Goal: Task Accomplishment & Management: Manage account settings

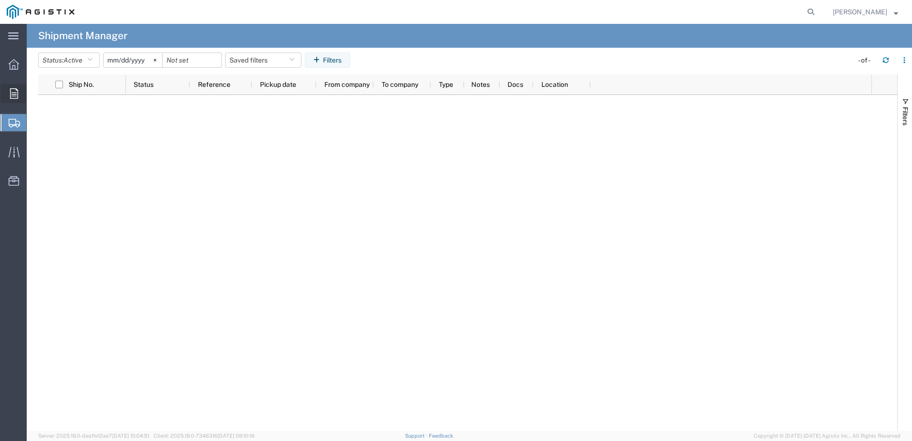
click at [33, 92] on span "Orders" at bounding box center [29, 93] width 7 height 19
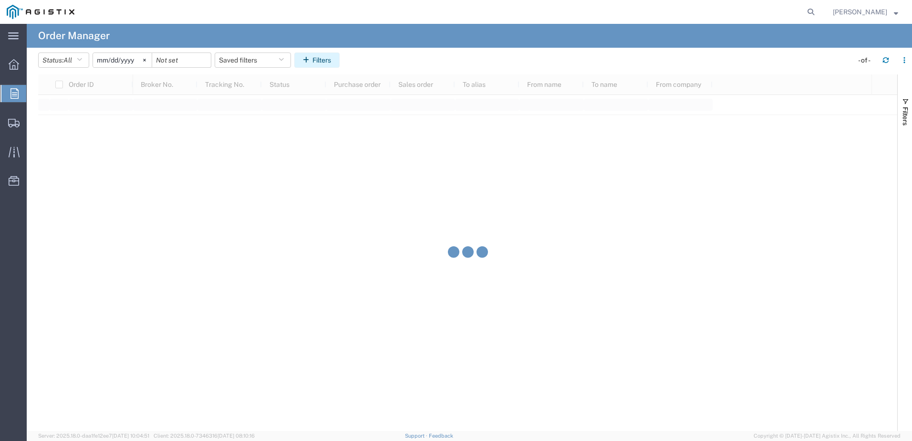
click at [320, 60] on button "Filters" at bounding box center [316, 59] width 45 height 15
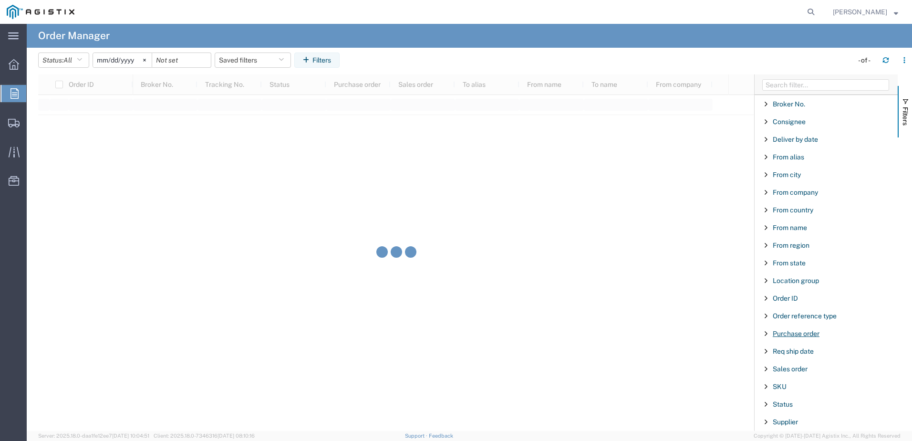
click at [784, 336] on span "Purchase order" at bounding box center [795, 333] width 47 height 8
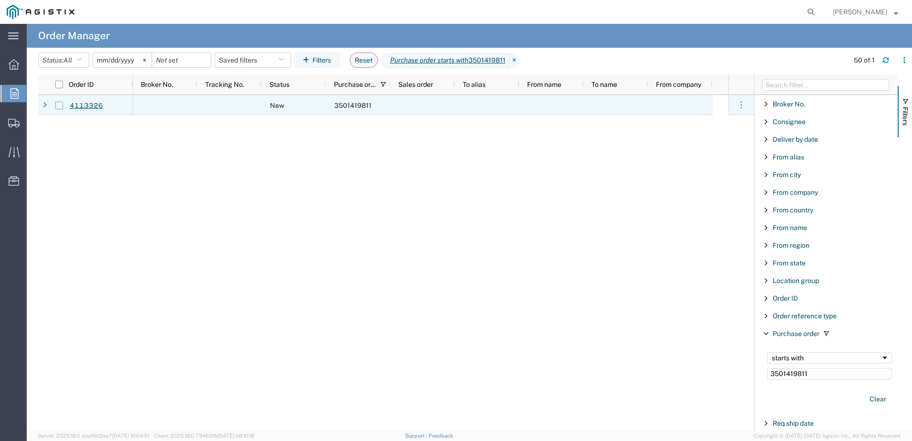
type input "3501419811"
click at [61, 104] on input "Press Space to toggle row selection (unchecked)" at bounding box center [59, 106] width 8 height 8
checkbox input "true"
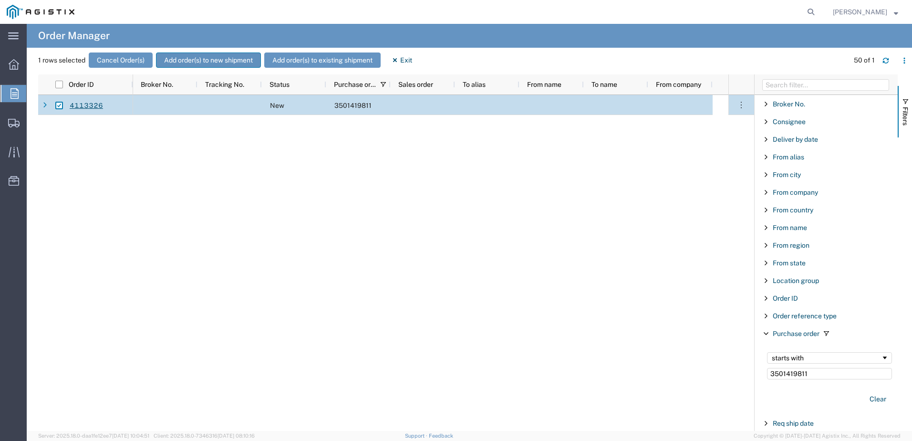
click at [215, 64] on button "Add order(s) to new shipment" at bounding box center [208, 59] width 105 height 15
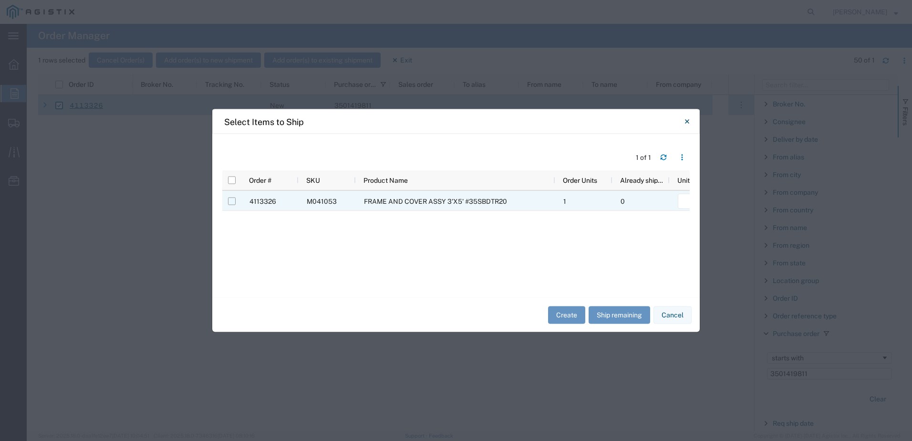
click at [232, 200] on input "Press Space to toggle row selection (unchecked)" at bounding box center [232, 201] width 8 height 8
checkbox input "true"
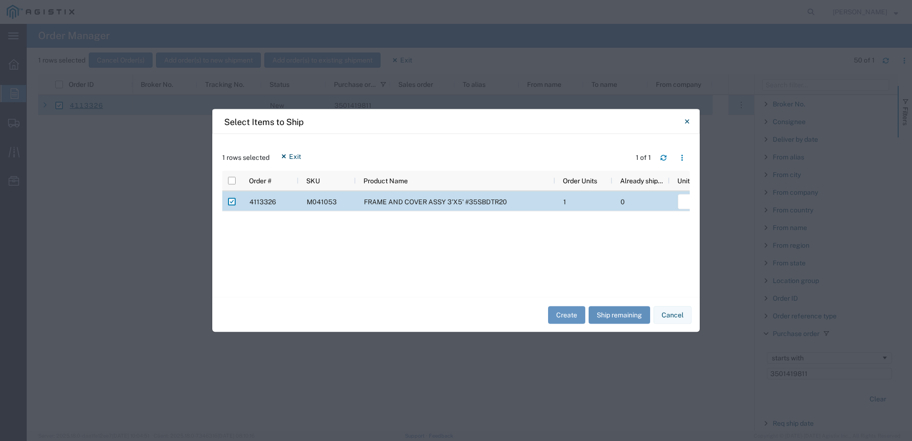
click at [635, 313] on button "Ship remaining" at bounding box center [619, 315] width 62 height 18
type input "1"
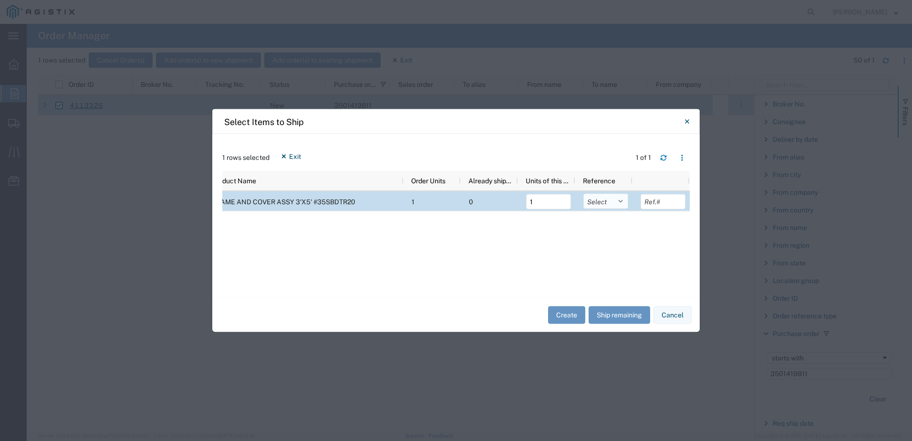
click at [603, 199] on select "Select Purchase Order Delivery Number" at bounding box center [605, 201] width 45 height 15
select select "PURCHORD"
click at [583, 194] on select "Select Purchase Order Delivery Number" at bounding box center [605, 201] width 45 height 15
click at [571, 324] on div "Create Ship remaining Cancel" at bounding box center [455, 314] width 487 height 35
click at [571, 320] on button "Create" at bounding box center [566, 315] width 37 height 18
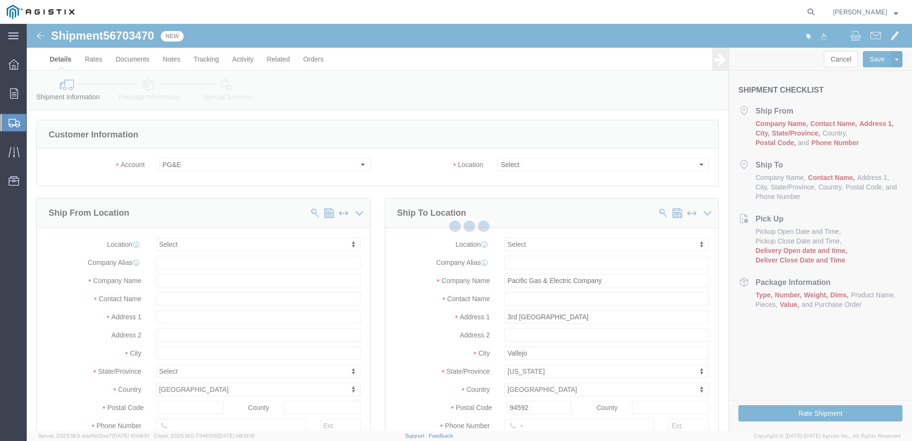
select select
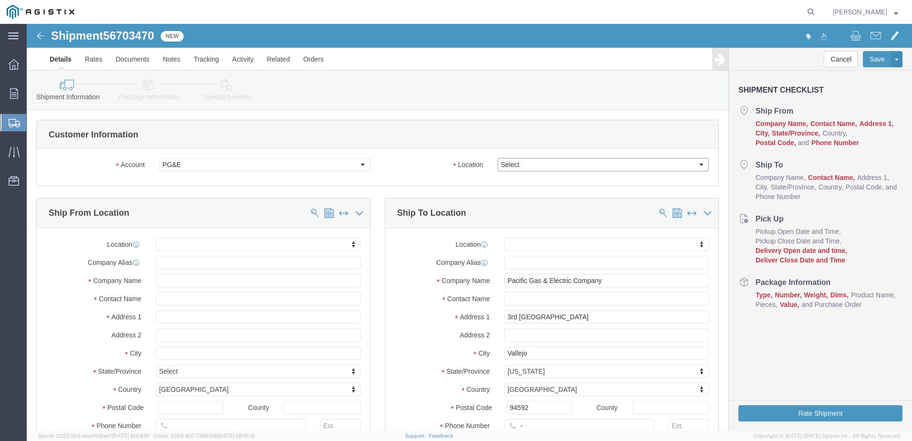
click select "Select All Others [GEOGRAPHIC_DATA] [GEOGRAPHIC_DATA] [GEOGRAPHIC_DATA] [GEOGRA…"
select select "23082"
click select "Select All Others [GEOGRAPHIC_DATA] [GEOGRAPHIC_DATA] [GEOGRAPHIC_DATA] [GEOGRA…"
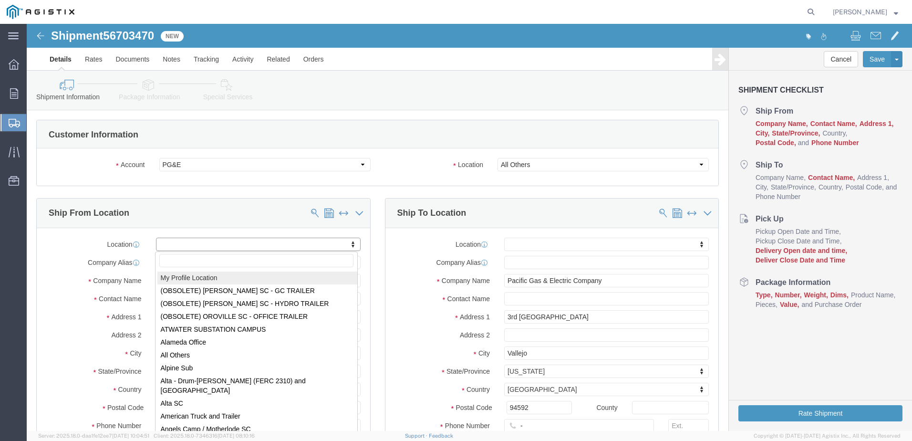
select select "MYPROFILE"
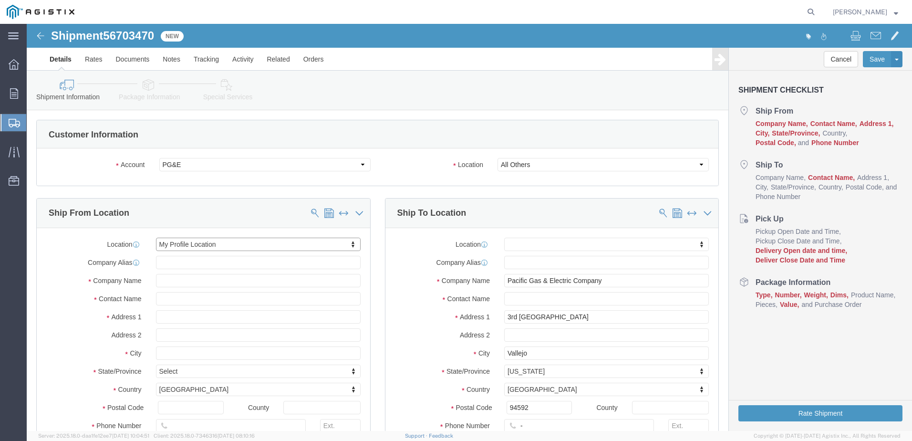
select select "CA"
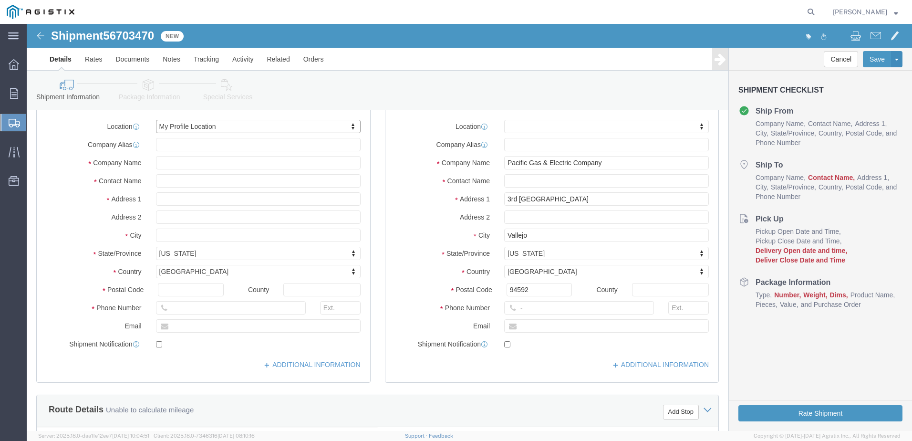
scroll to position [143, 0]
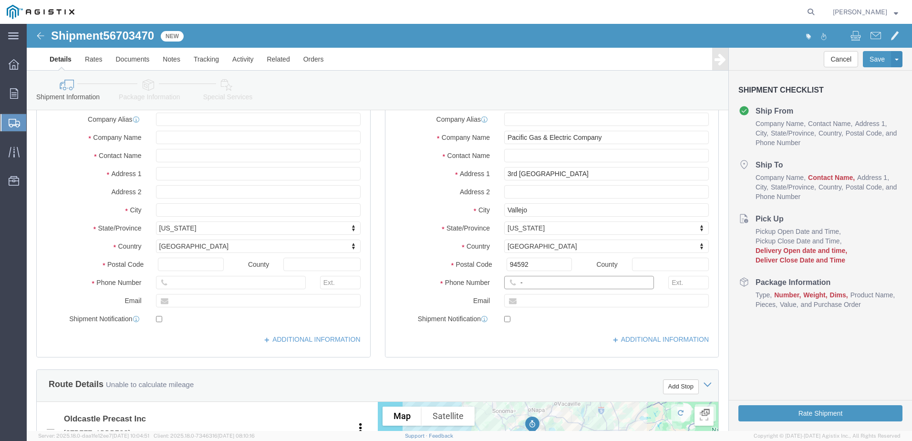
click input "-"
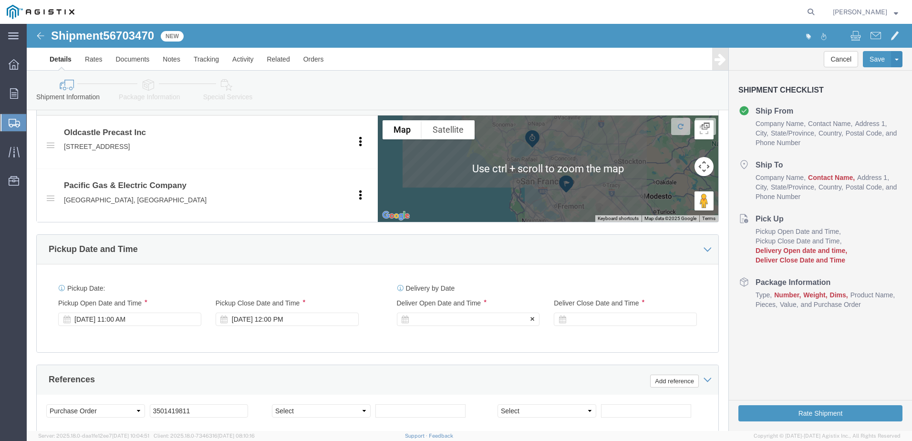
type input "9257852597"
click div
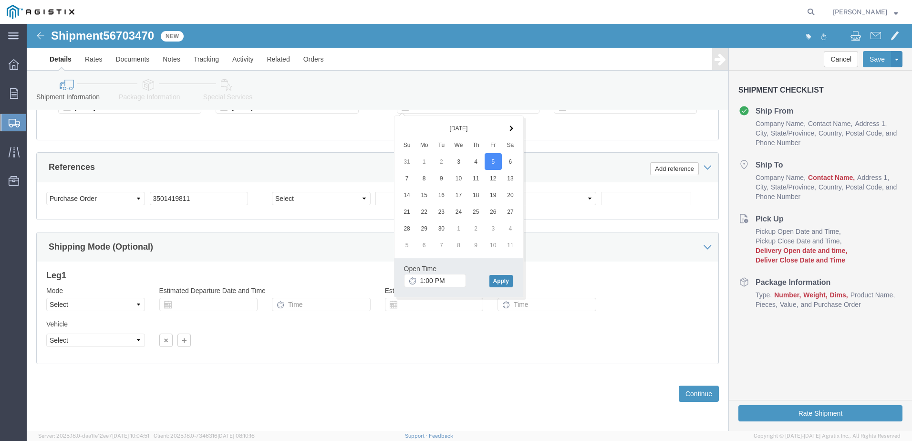
click button "Apply"
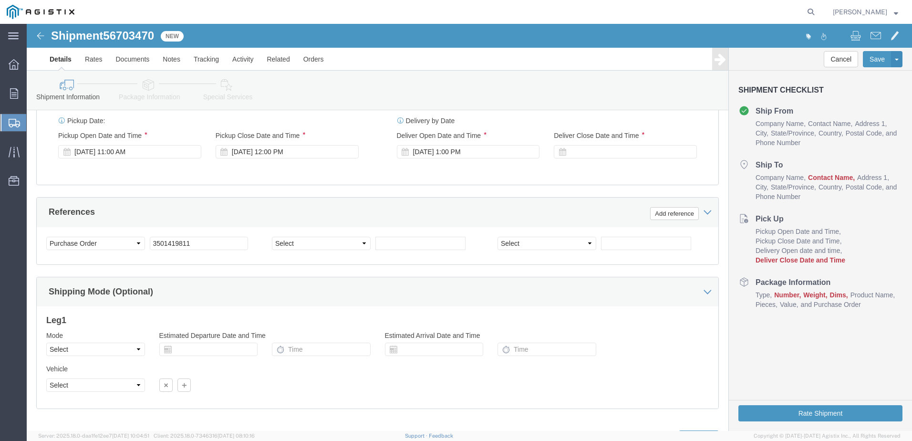
scroll to position [546, 0]
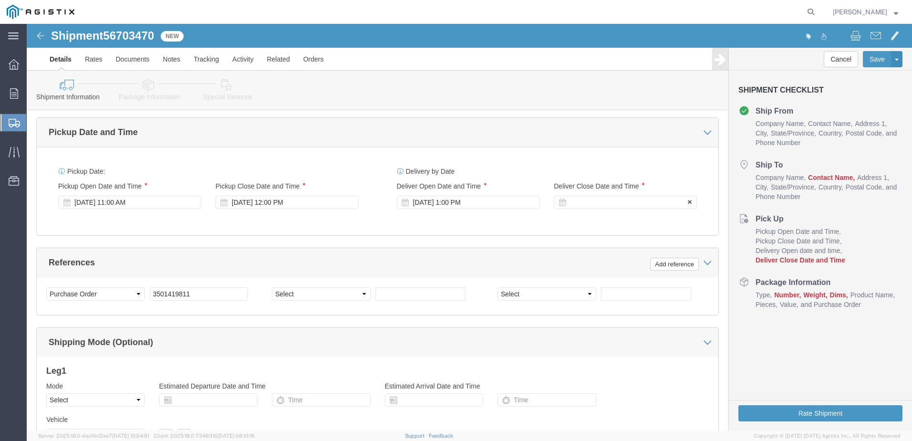
click div
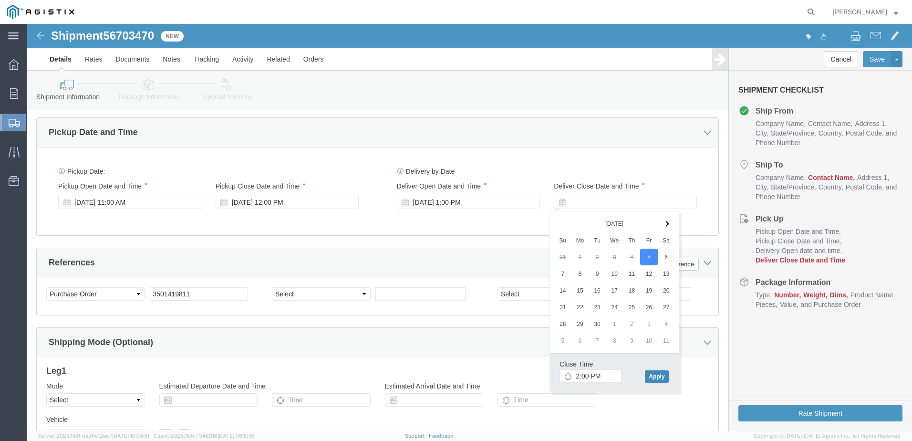
click button "Apply"
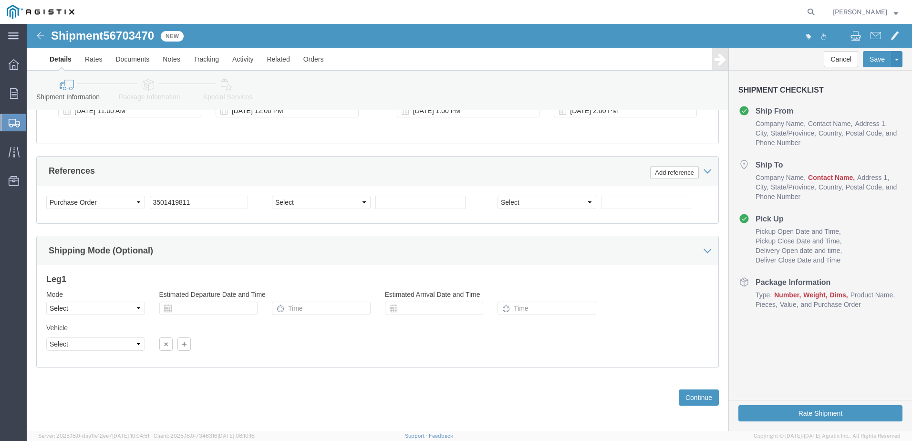
scroll to position [641, 0]
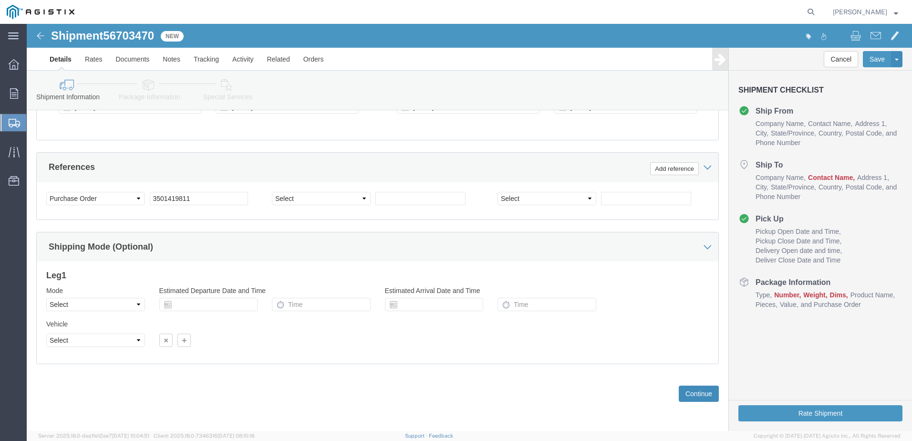
click button "Continue"
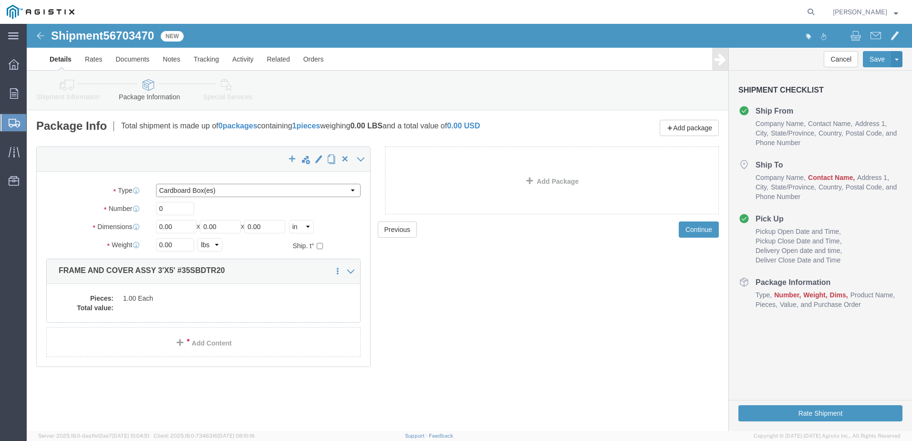
click select "Select Bulk Bundle(s) Cardboard Box(es) Carton(s) Crate(s) Drum(s) (Fiberboard)…"
select select "YRPK"
click select "Select Bulk Bundle(s) Cardboard Box(es) Carton(s) Crate(s) Drum(s) (Fiberboard)…"
click input "0"
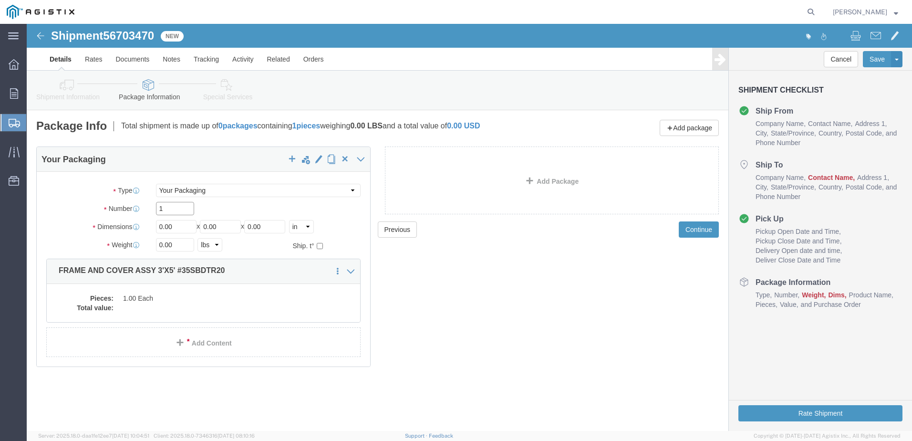
type input "1"
click input "0.00"
type input "36"
type input "60"
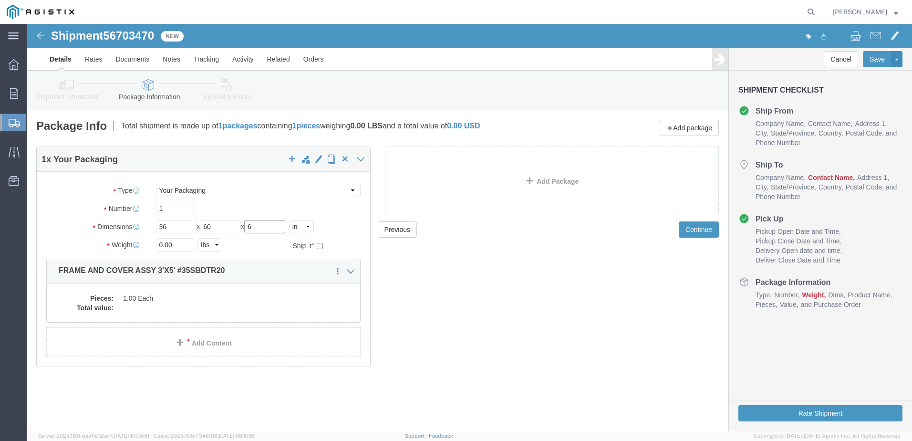
type input "6"
click input "0.00"
type input "600"
click dd "1.00 Each"
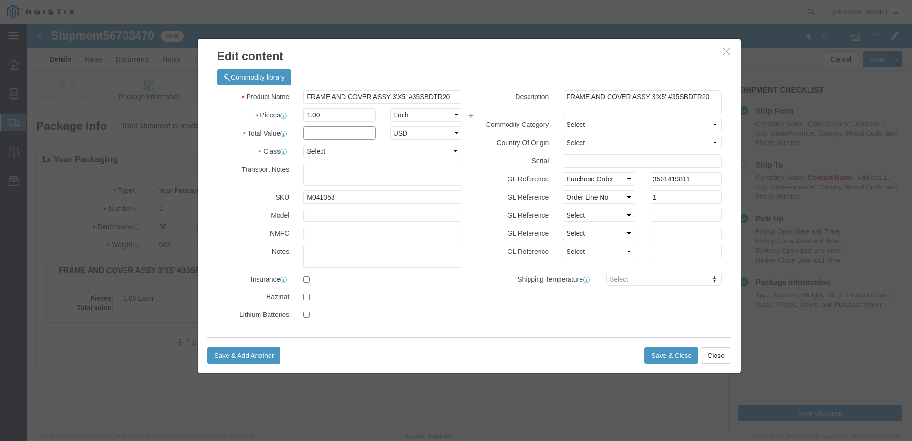
click input "text"
type input "1"
click select "Select 50 55 60 65 70 85 92.5 100 125 175 250 300 400"
select select "55"
click select "Select 50 55 60 65 70 85 92.5 100 125 175 250 300 400"
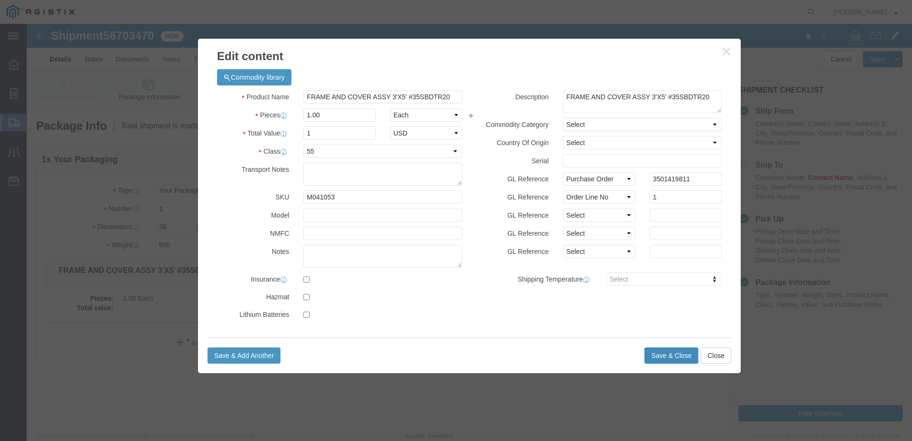
click button "Save & Close"
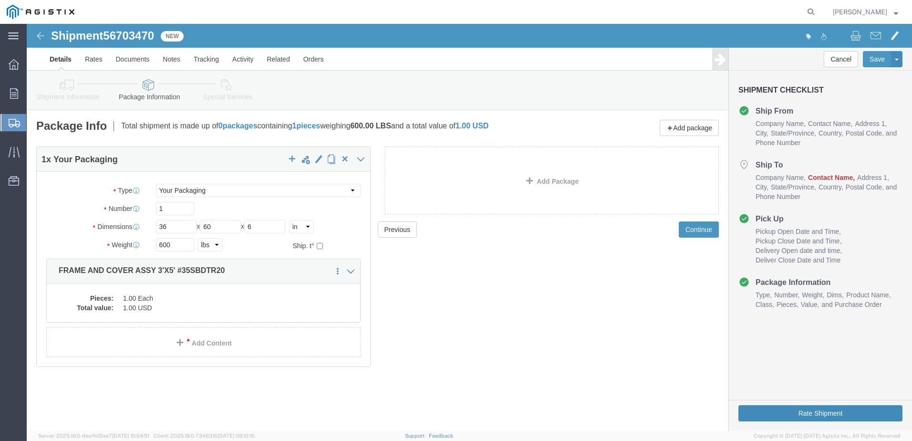
click button "Rate Shipment"
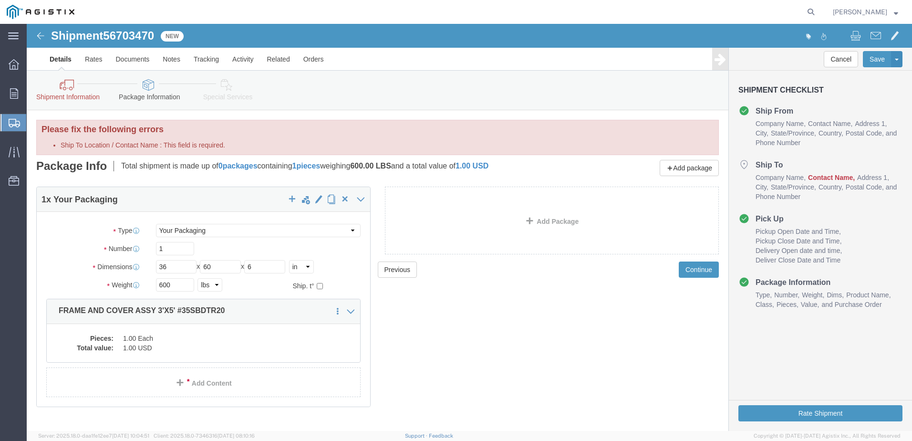
click icon
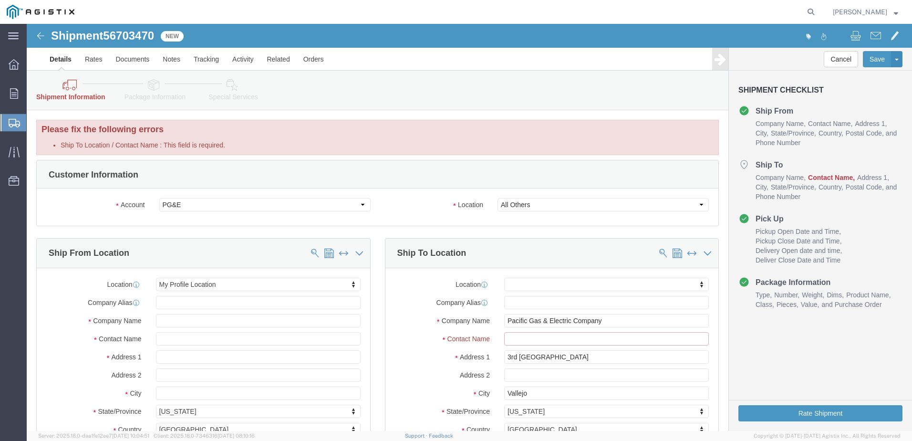
click input "Ship To Location / Contact Name : This field is required."
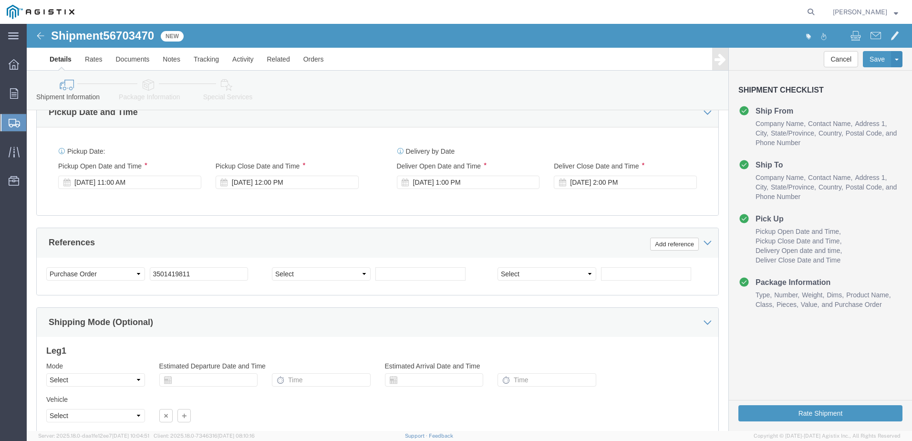
scroll to position [641, 0]
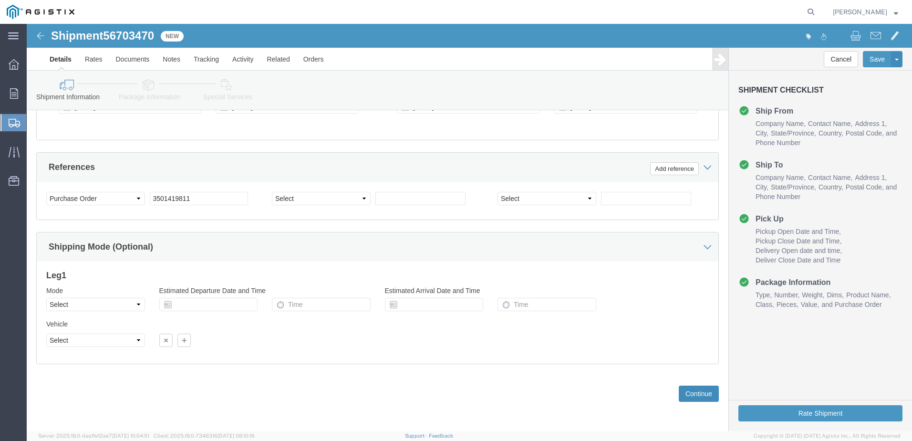
type input "[PERSON_NAME]"
click button "Continue"
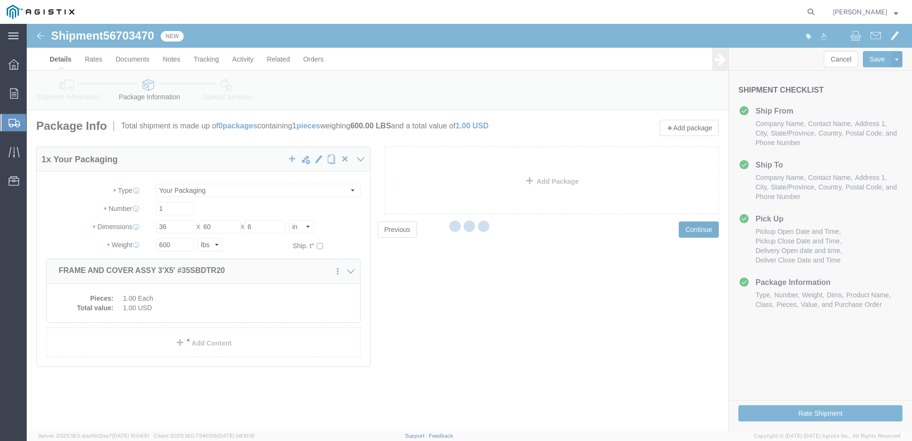
scroll to position [0, 0]
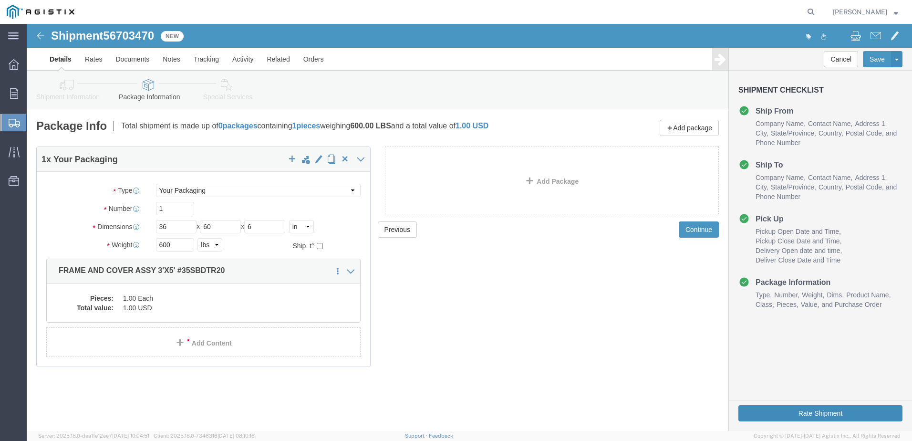
click button "Rate Shipment"
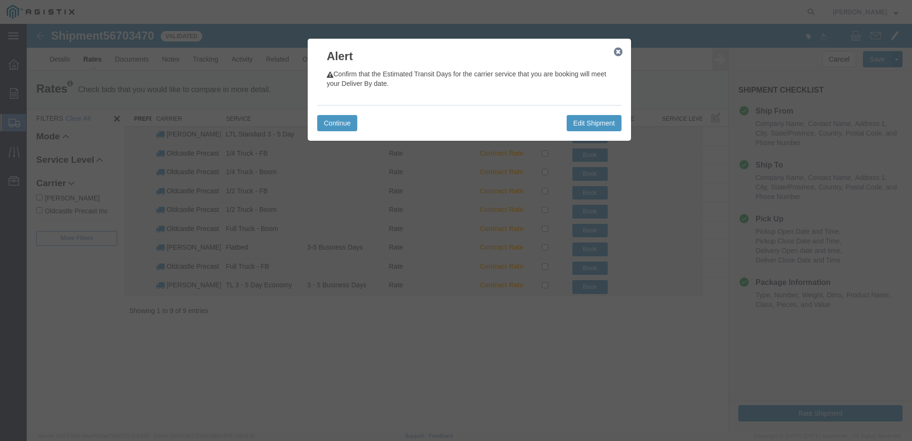
drag, startPoint x: 616, startPoint y: 53, endPoint x: 579, endPoint y: 55, distance: 37.7
click at [615, 53] on icon "button" at bounding box center [618, 52] width 9 height 8
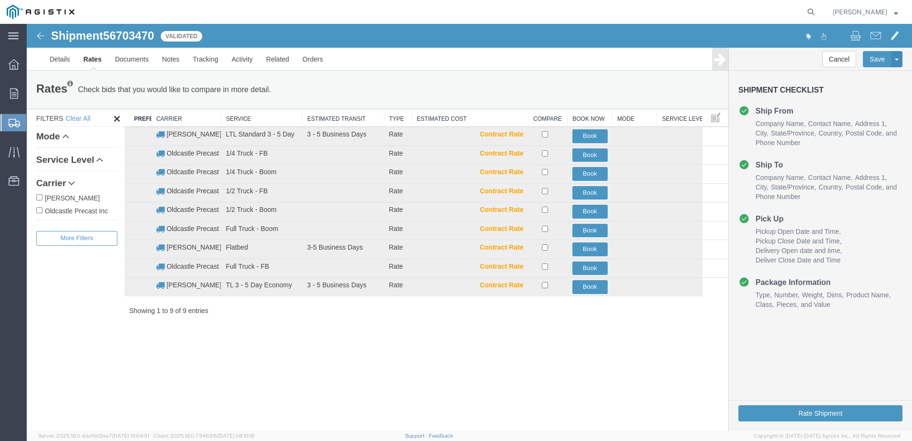
click at [102, 208] on label "Oldcastle Precast Inc" at bounding box center [76, 210] width 81 height 10
click at [42, 208] on input "Oldcastle Precast Inc" at bounding box center [39, 210] width 6 height 6
checkbox input "true"
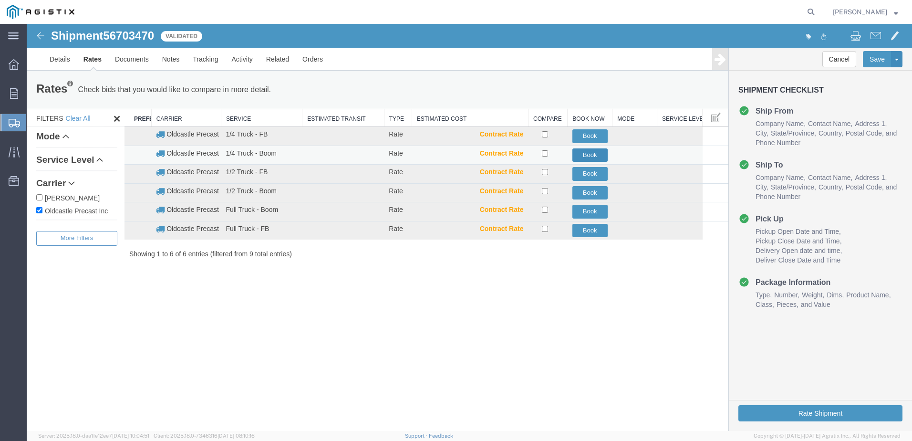
click at [586, 156] on button "Book" at bounding box center [589, 155] width 35 height 14
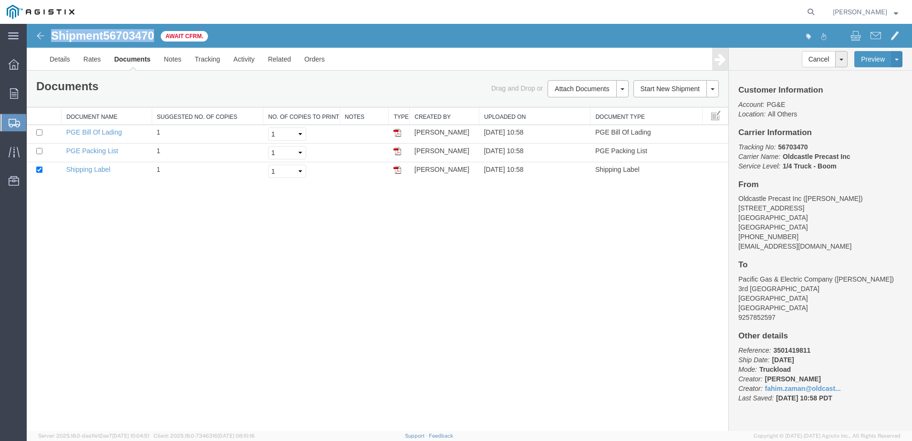
drag, startPoint x: 155, startPoint y: 33, endPoint x: 53, endPoint y: 33, distance: 102.5
click at [53, 33] on h1 "Shipment 56703470" at bounding box center [102, 36] width 103 height 12
copy h1 "Shipment 56703470"
click at [207, 63] on link "Tracking" at bounding box center [207, 59] width 39 height 23
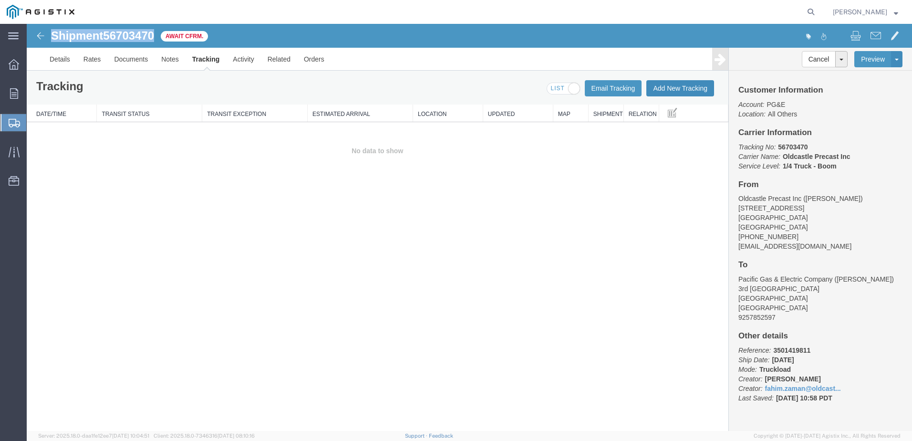
click at [677, 86] on button "Add New Tracking" at bounding box center [680, 88] width 68 height 16
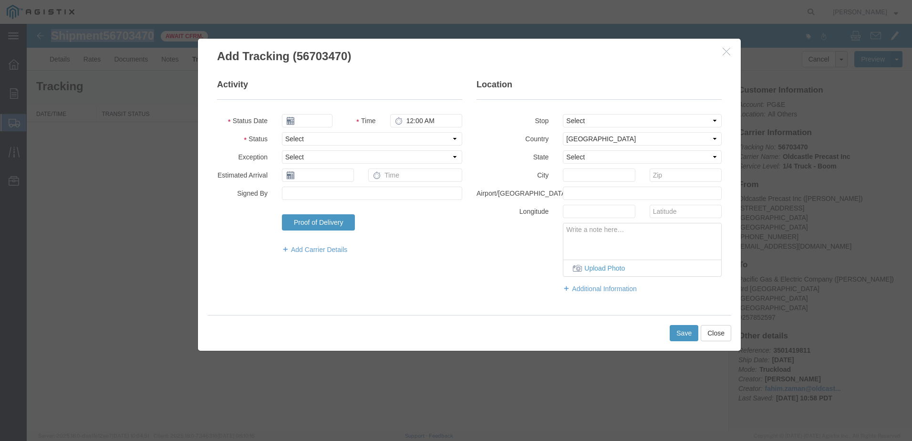
type input "[DATE]"
type input "12:00 PM"
click at [312, 137] on select "Select Arrival Notice Available Arrival Notice Imported Arrive at Delivery Loca…" at bounding box center [372, 138] width 180 height 13
select select "DELIVRED"
click at [282, 132] on select "Select Arrival Notice Available Arrival Notice Imported Arrive at Delivery Loca…" at bounding box center [372, 138] width 180 height 13
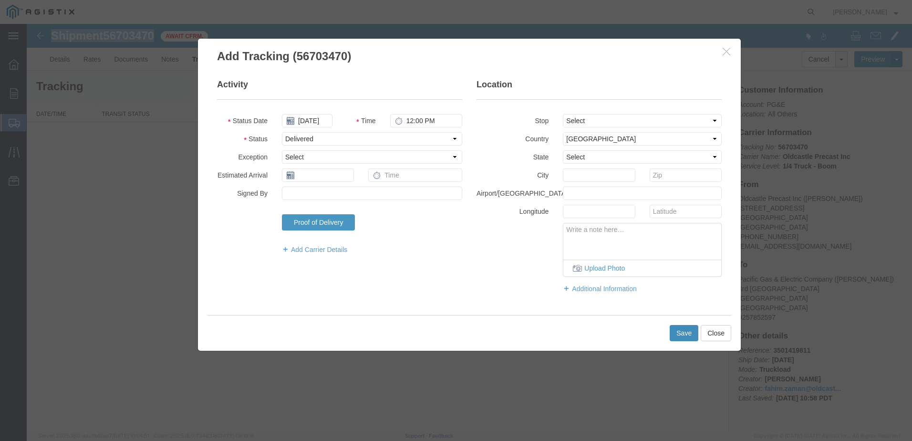
click at [681, 331] on button "Save" at bounding box center [683, 333] width 29 height 16
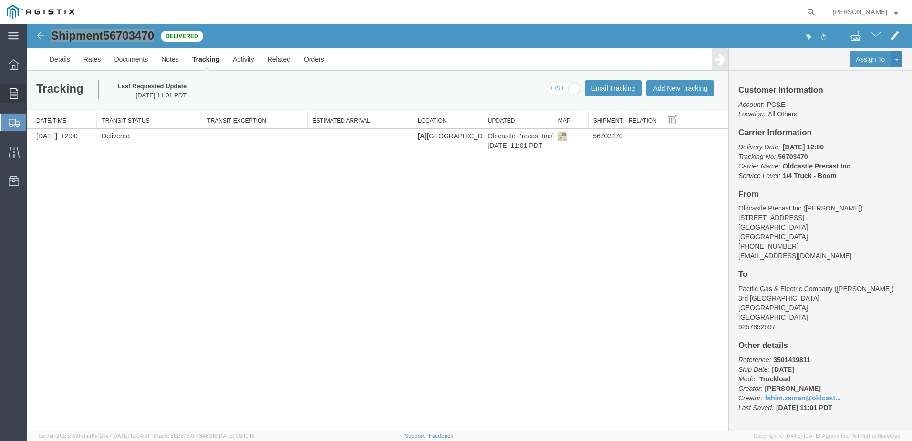
click at [33, 90] on span "Orders" at bounding box center [29, 93] width 7 height 19
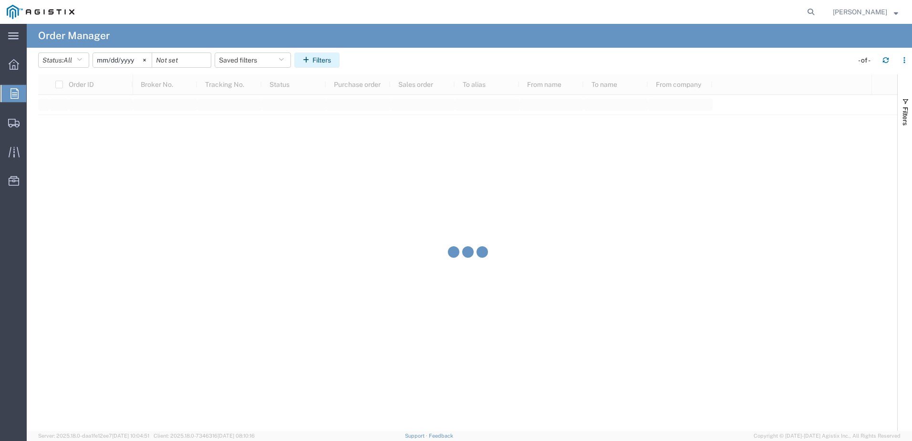
click at [312, 60] on icon "button" at bounding box center [308, 60] width 10 height 7
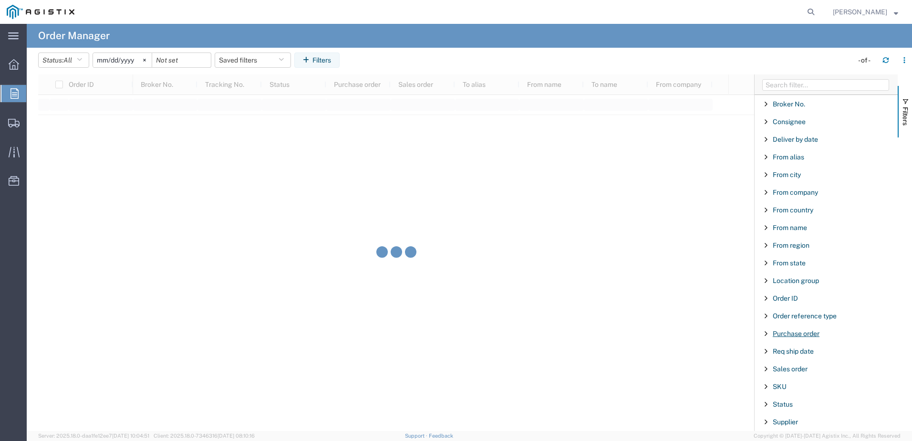
click at [801, 336] on span "Purchase order" at bounding box center [795, 333] width 47 height 8
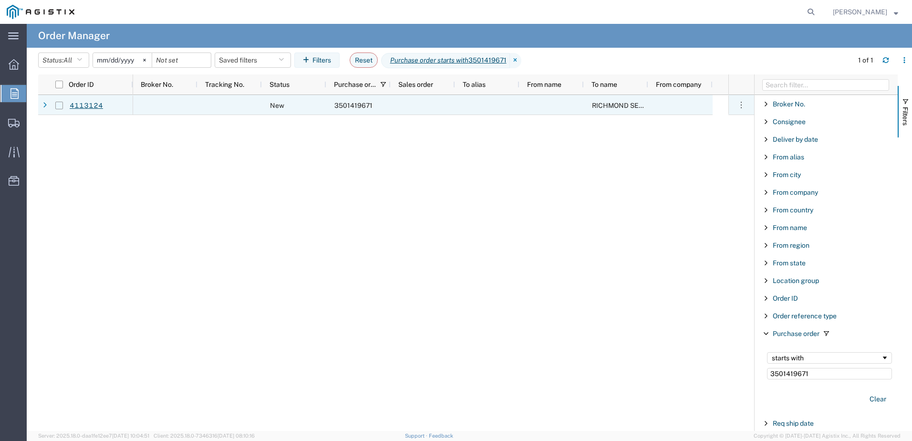
type input "3501419671"
click at [62, 106] on input "Press Space to toggle row selection (unchecked)" at bounding box center [59, 106] width 8 height 8
checkbox input "true"
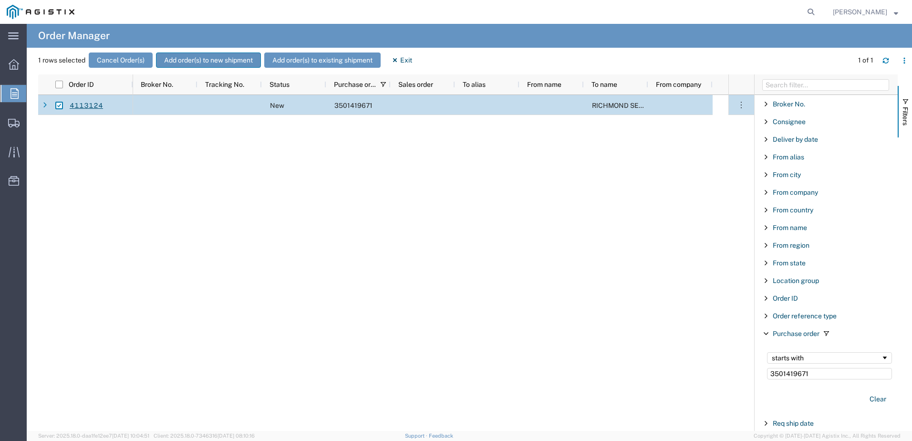
click at [197, 57] on button "Add order(s) to new shipment" at bounding box center [208, 59] width 105 height 15
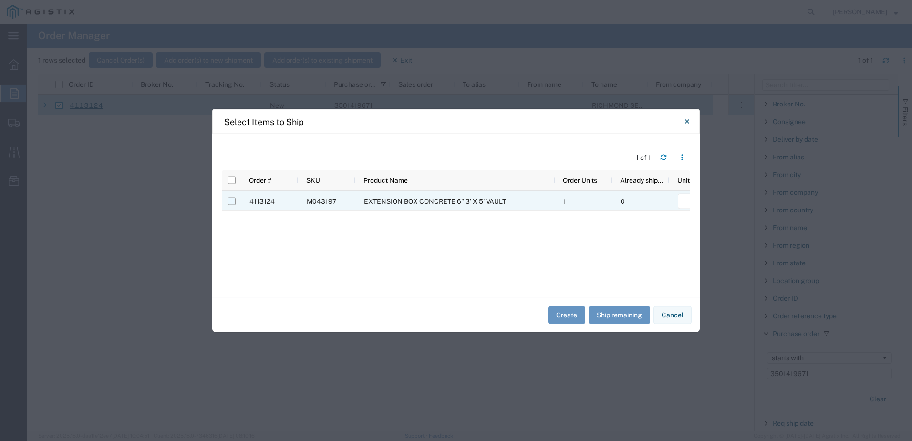
click at [234, 201] on input "Press Space to toggle row selection (unchecked)" at bounding box center [232, 201] width 8 height 8
checkbox input "true"
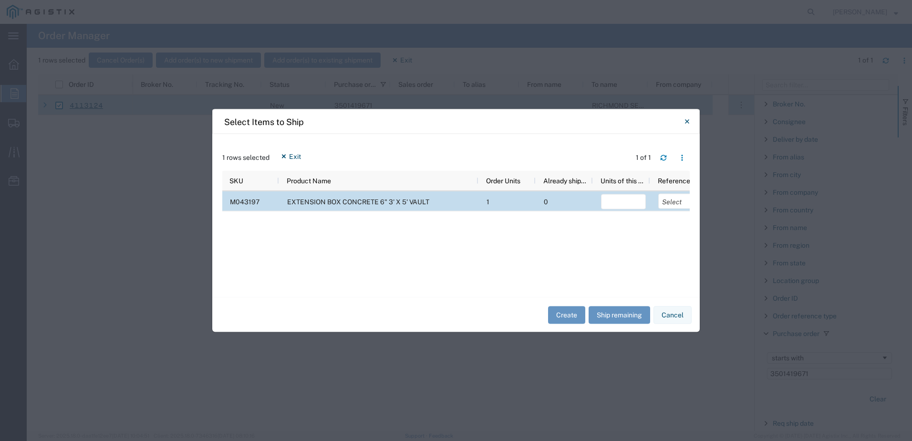
scroll to position [0, 152]
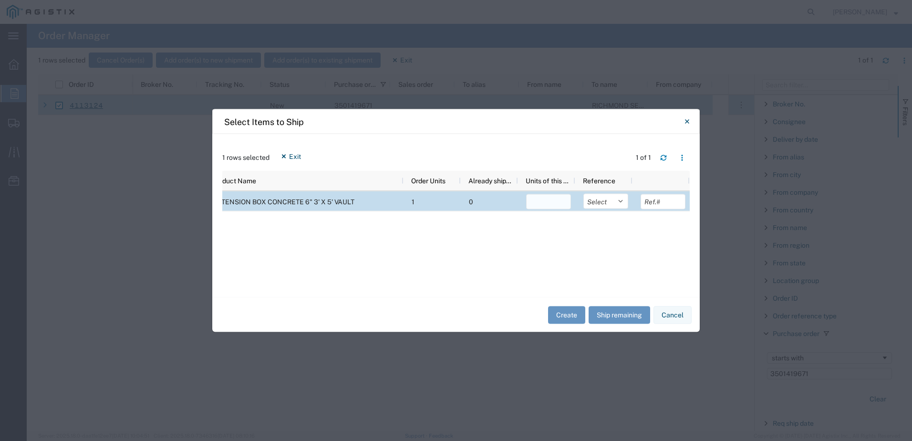
click at [558, 202] on input "number" at bounding box center [548, 201] width 45 height 15
type input "1"
click at [600, 202] on select "Select Purchase Order Delivery Number" at bounding box center [605, 201] width 45 height 15
select select "PURCHORD"
click at [583, 194] on select "Select Purchase Order Delivery Number" at bounding box center [605, 201] width 45 height 15
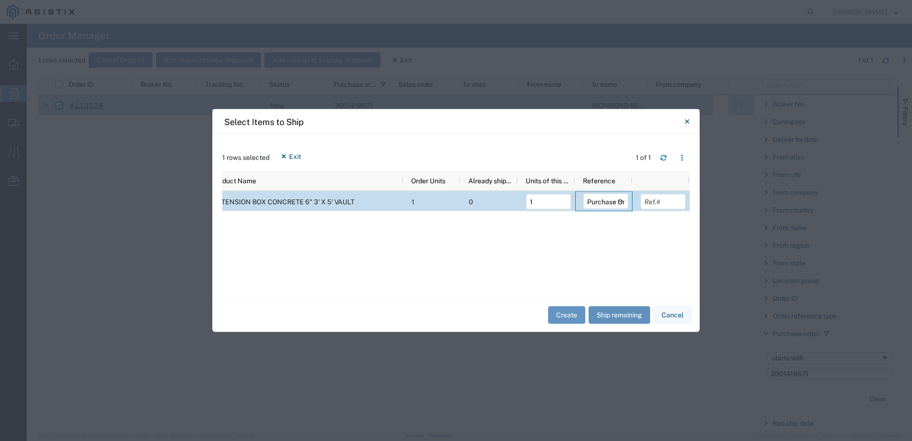
click at [597, 309] on button "Ship remaining" at bounding box center [619, 315] width 62 height 18
click at [574, 309] on button "Create" at bounding box center [566, 315] width 37 height 18
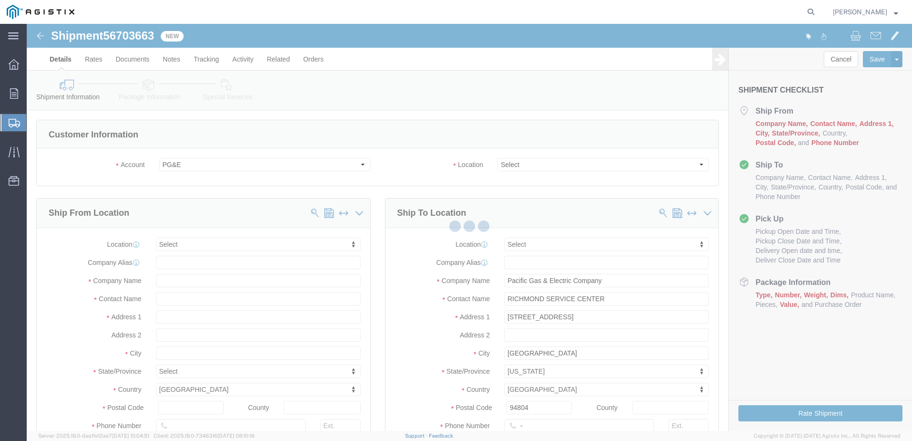
select select
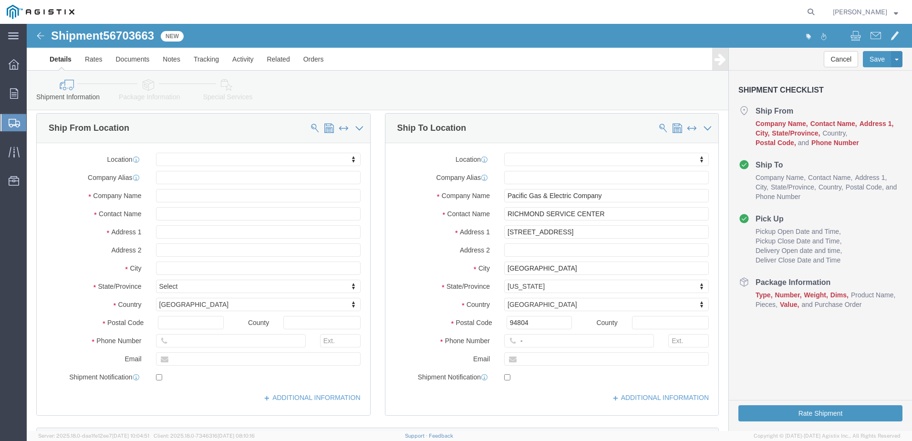
scroll to position [95, 0]
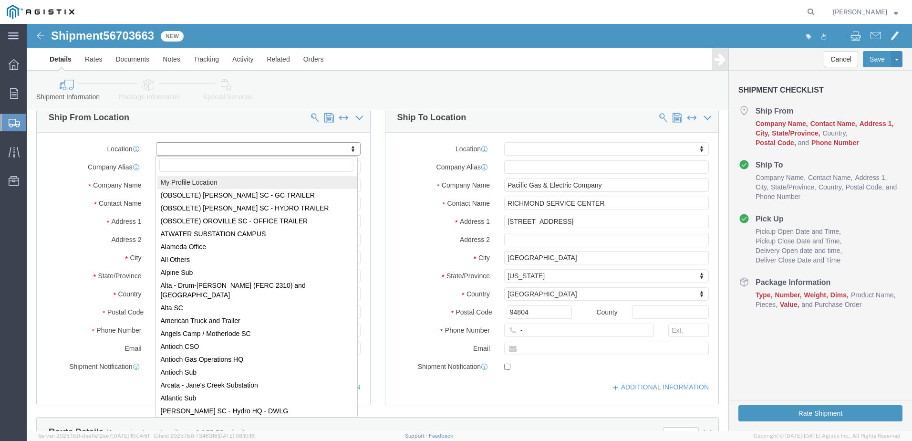
select select "MYPROFILE"
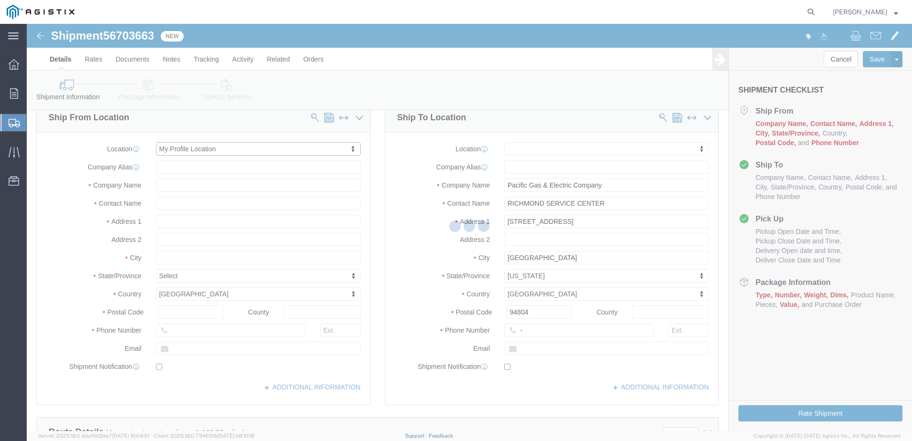
select select "CA"
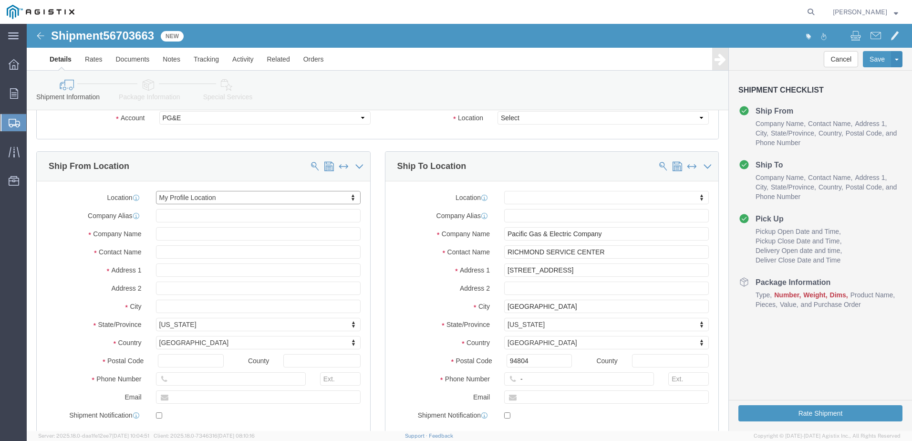
scroll to position [0, 0]
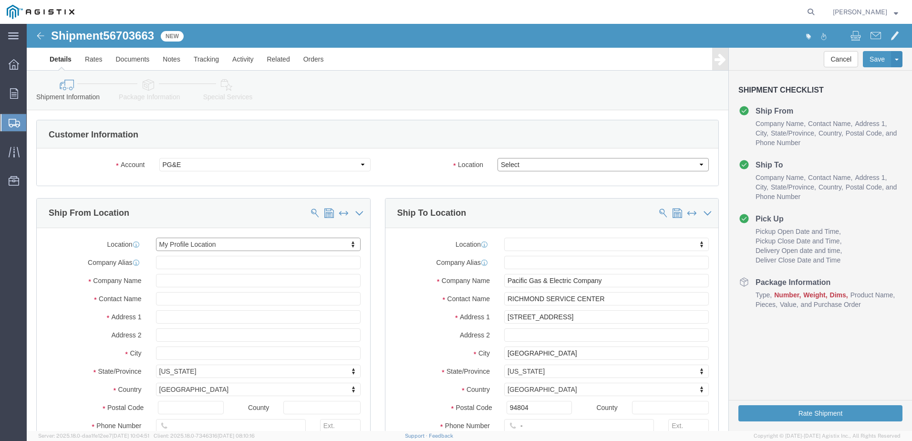
click select "Select All Others [GEOGRAPHIC_DATA] [GEOGRAPHIC_DATA] [GEOGRAPHIC_DATA] [GEOGRA…"
drag, startPoint x: 511, startPoint y: 143, endPoint x: 510, endPoint y: 148, distance: 5.3
click select "Select All Others [GEOGRAPHIC_DATA] [GEOGRAPHIC_DATA] [GEOGRAPHIC_DATA] [GEOGRA…"
select select "23082"
click select "Select All Others [GEOGRAPHIC_DATA] [GEOGRAPHIC_DATA] [GEOGRAPHIC_DATA] [GEOGRA…"
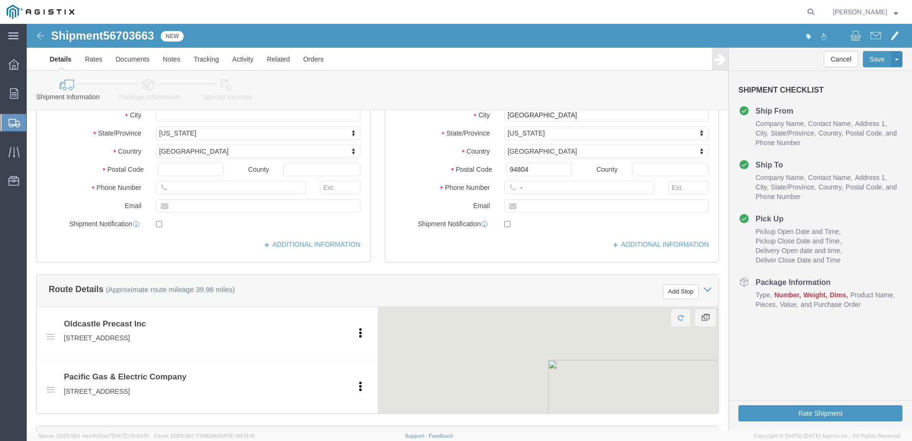
scroll to position [238, 0]
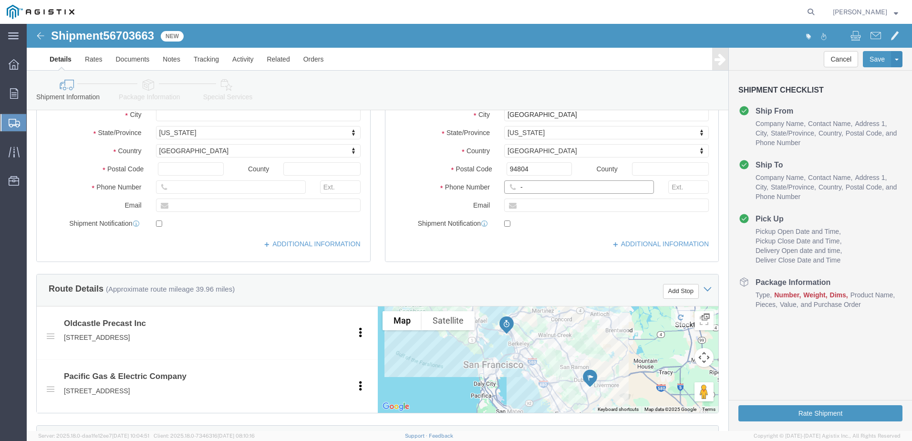
click input "-"
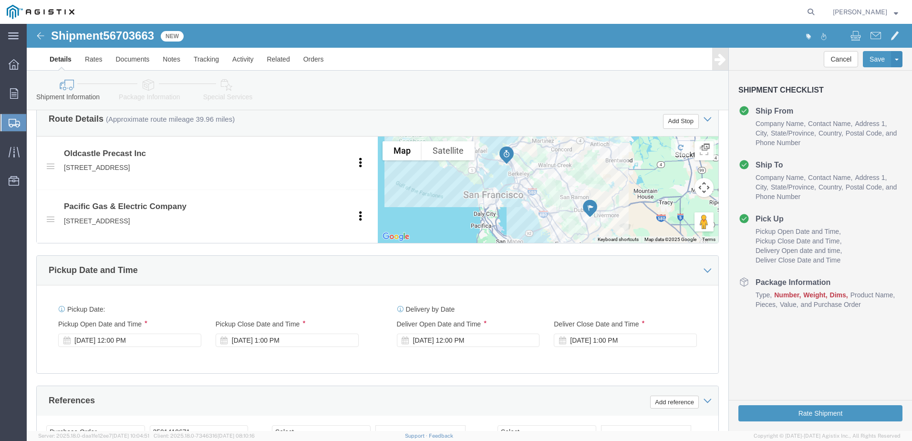
scroll to position [429, 0]
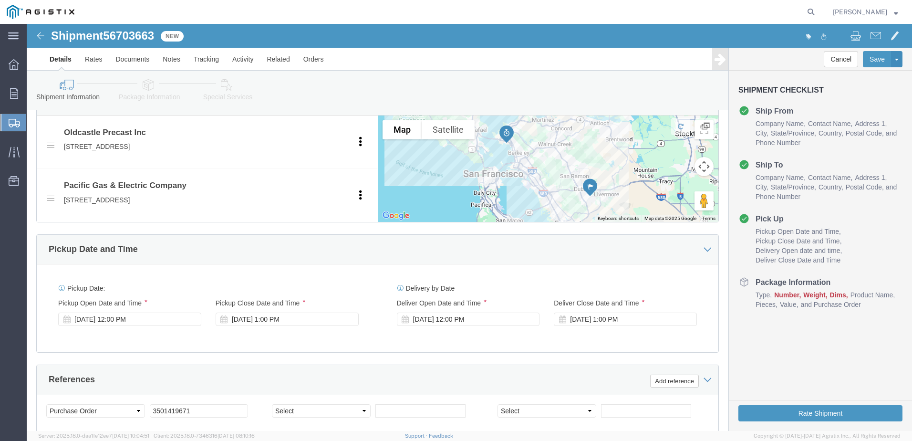
type input "9257852597"
click div "[DATE] 12:00 PM"
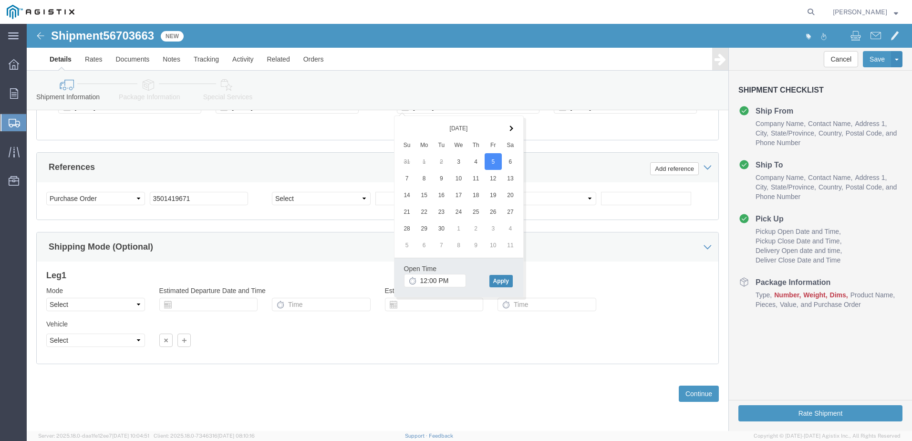
click button "Apply"
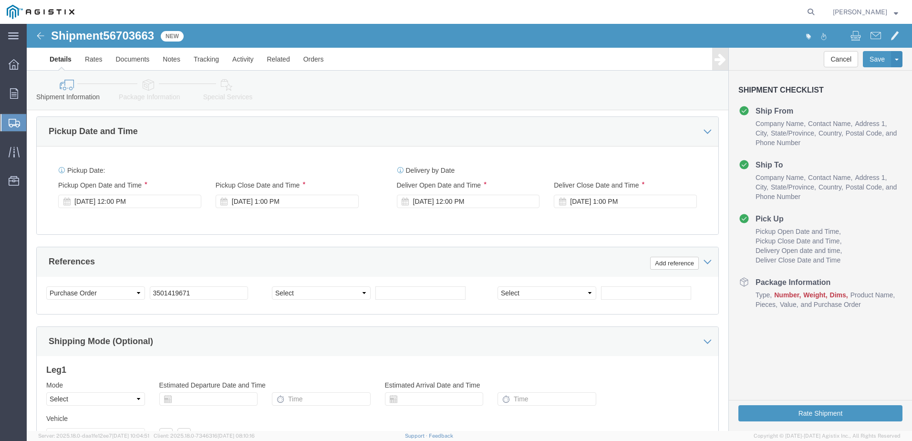
scroll to position [546, 0]
click div "[DATE] 1:00 PM"
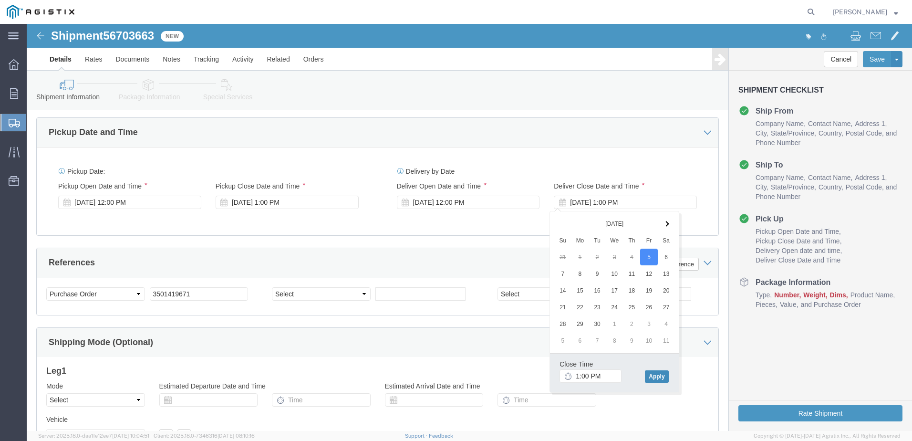
click button "Apply"
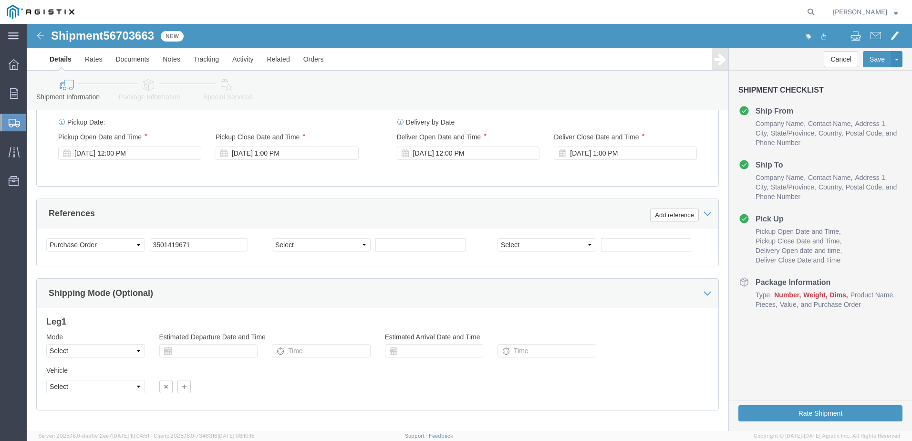
scroll to position [641, 0]
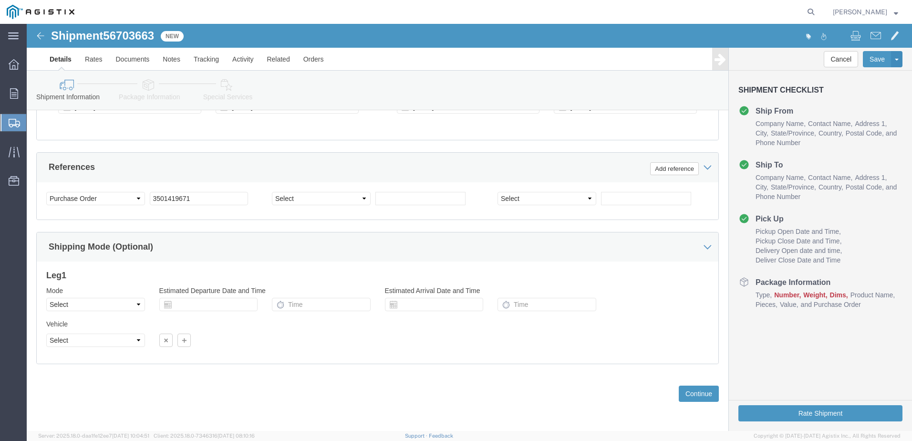
click div "Previous Continue"
click button "Continue"
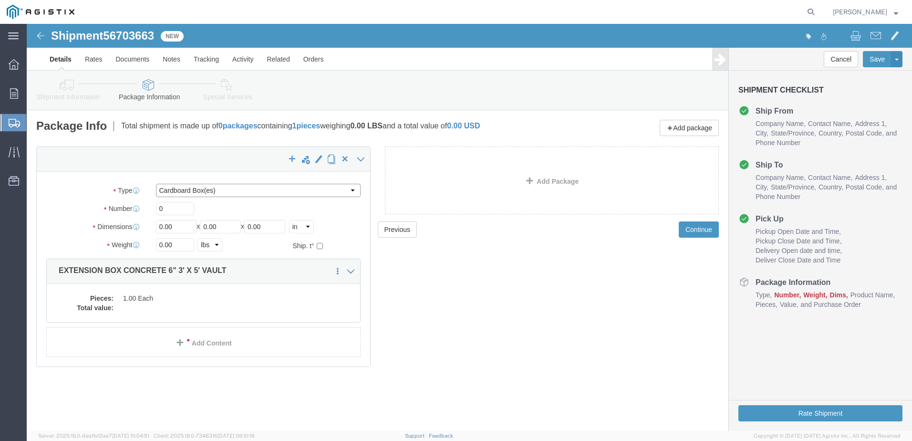
click select "Select Bulk Bundle(s) Cardboard Box(es) Carton(s) Crate(s) Drum(s) (Fiberboard)…"
select select "YRPK"
click select "Select Bulk Bundle(s) Cardboard Box(es) Carton(s) Crate(s) Drum(s) (Fiberboard)…"
click input "0"
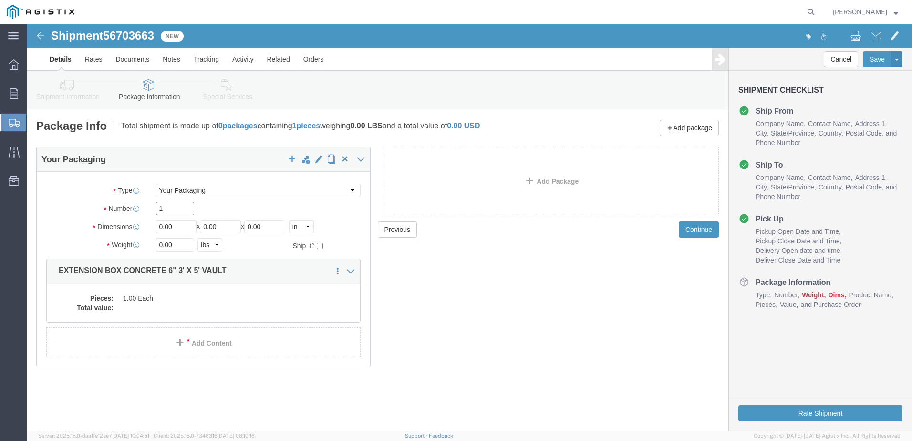
type input "1"
click input "0.00"
type input "60"
type input "36"
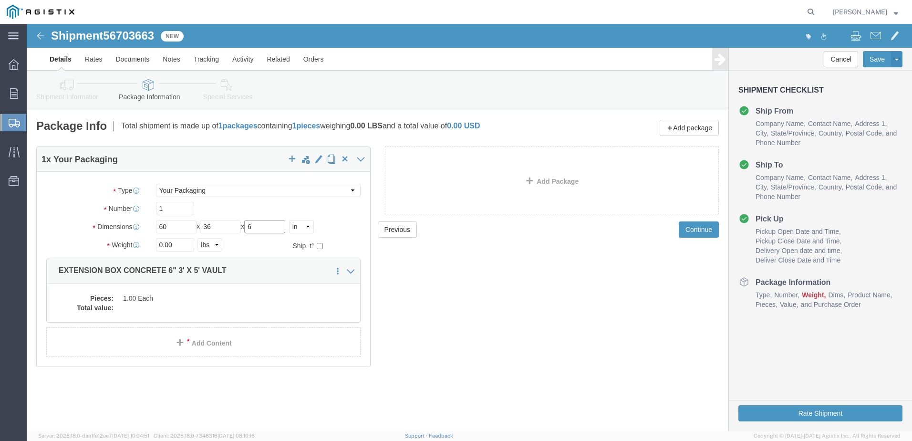
type input "6"
click input "0.00"
type input "604"
click dd
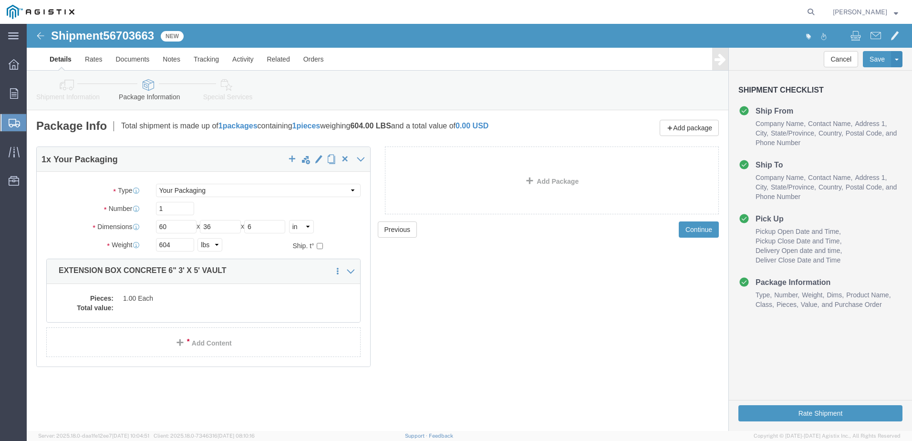
click div
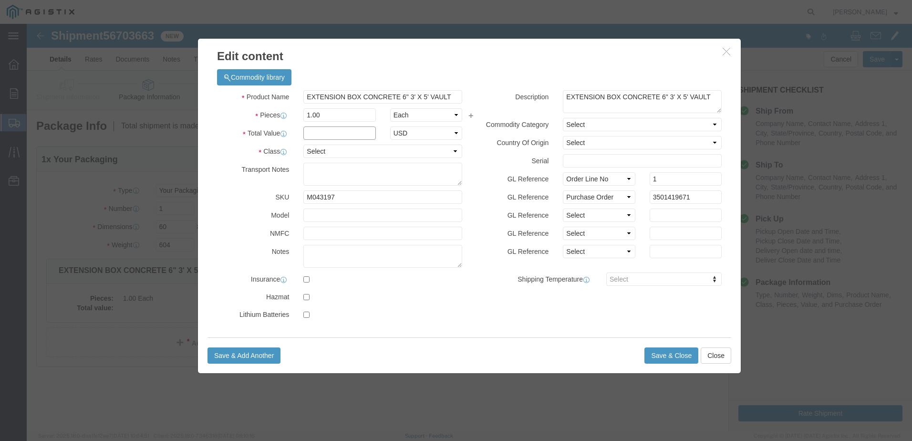
click input "text"
type input "1"
click select "Select 50 55 60 65 70 85 92.5 100 125 175 250 300 400"
select select "55"
click select "Select 50 55 60 65 70 85 92.5 100 125 175 250 300 400"
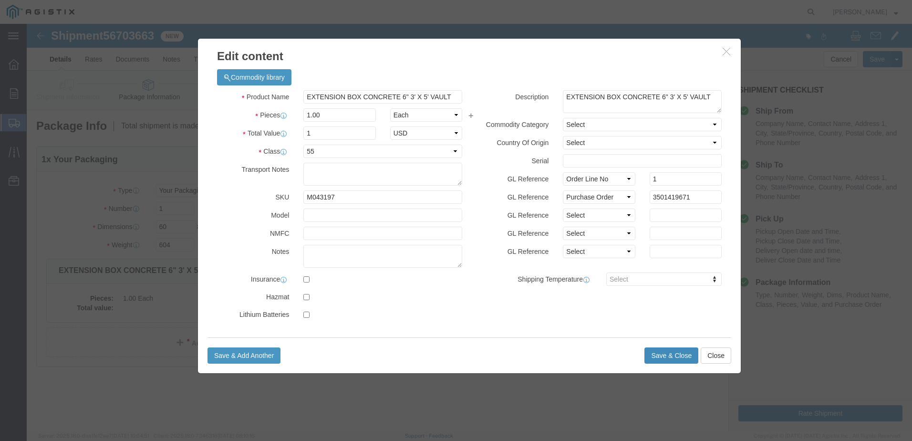
click button "Save & Close"
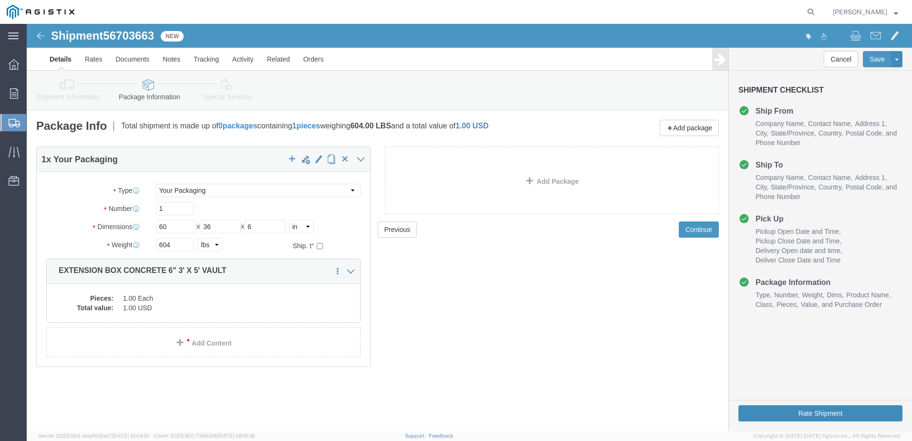
click button "Rate Shipment"
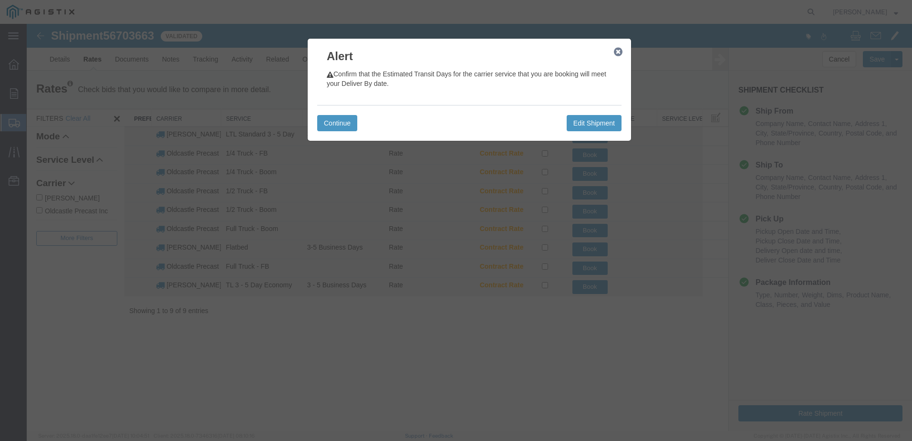
click at [615, 52] on icon "button" at bounding box center [618, 52] width 9 height 8
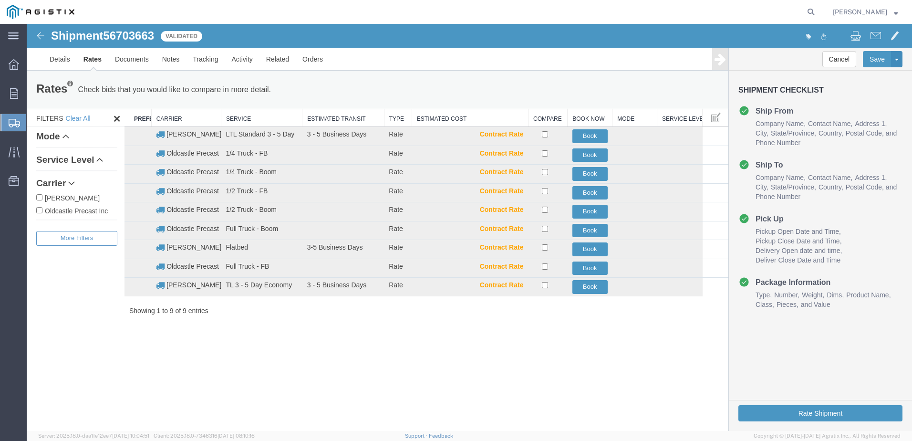
click at [71, 207] on label "Oldcastle Precast Inc" at bounding box center [76, 210] width 81 height 10
click at [42, 207] on input "Oldcastle Precast Inc" at bounding box center [39, 210] width 6 height 6
checkbox input "true"
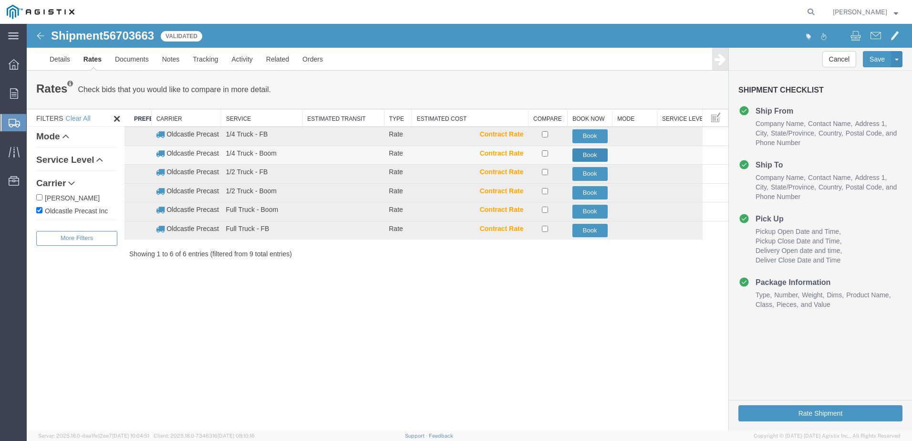
click at [592, 157] on button "Book" at bounding box center [589, 155] width 35 height 14
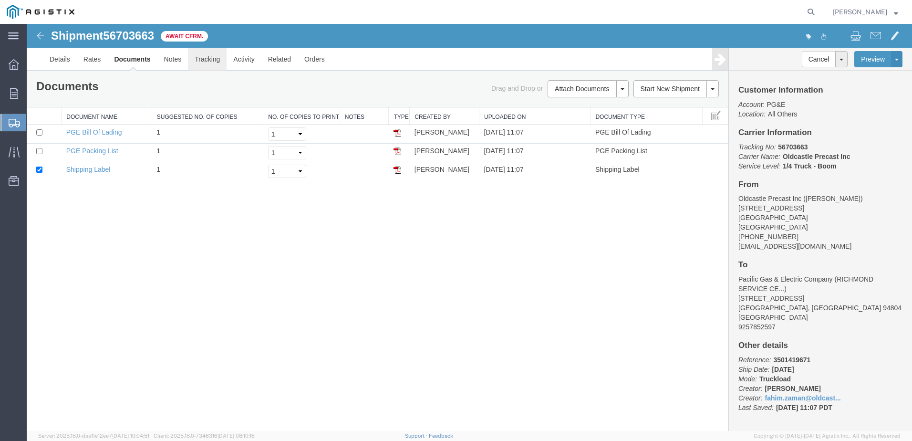
click at [204, 59] on link "Tracking" at bounding box center [207, 59] width 39 height 23
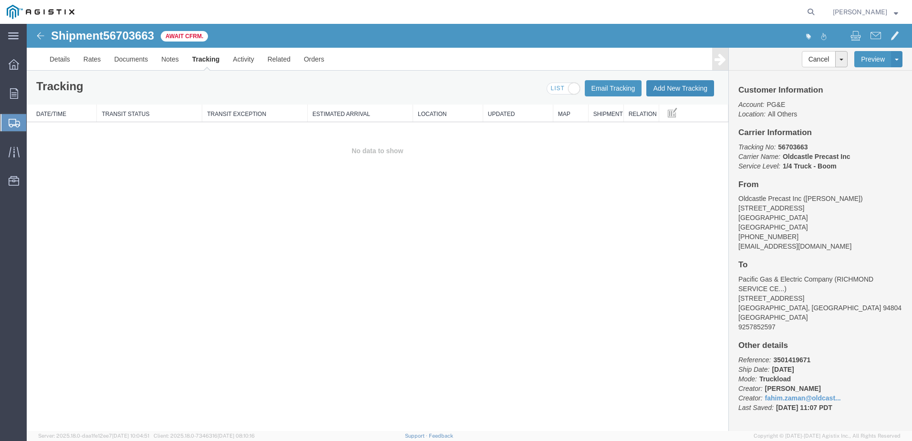
click at [687, 91] on button "Add New Tracking" at bounding box center [680, 88] width 68 height 16
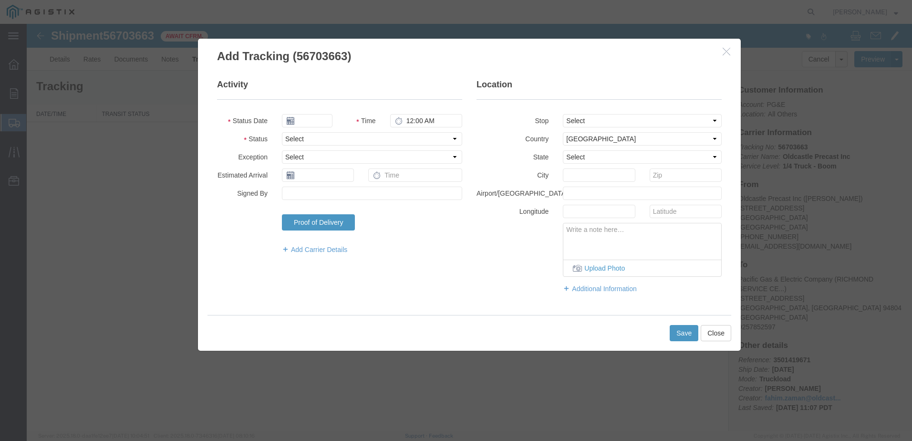
type input "[DATE]"
type input "12:00 PM"
click at [326, 142] on select "Select Arrival Notice Available Arrival Notice Imported Arrive at Delivery Loca…" at bounding box center [372, 138] width 180 height 13
select select "DELIVRED"
click at [282, 132] on select "Select Arrival Notice Available Arrival Notice Imported Arrive at Delivery Loca…" at bounding box center [372, 138] width 180 height 13
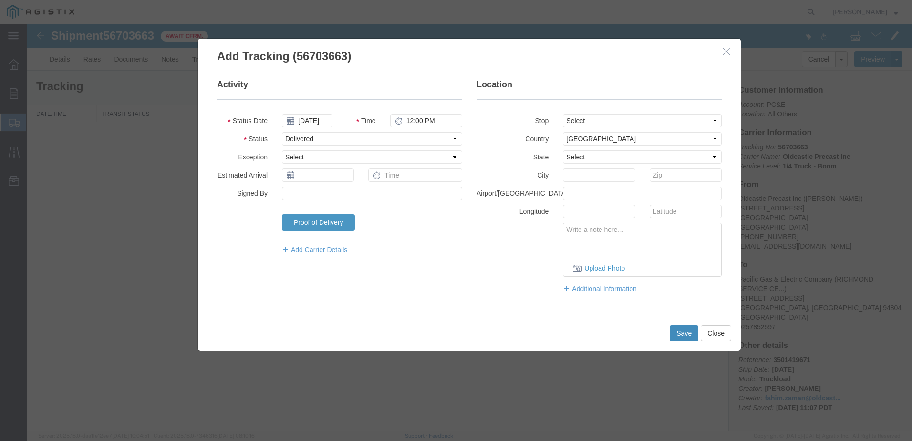
click at [677, 331] on button "Save" at bounding box center [683, 333] width 29 height 16
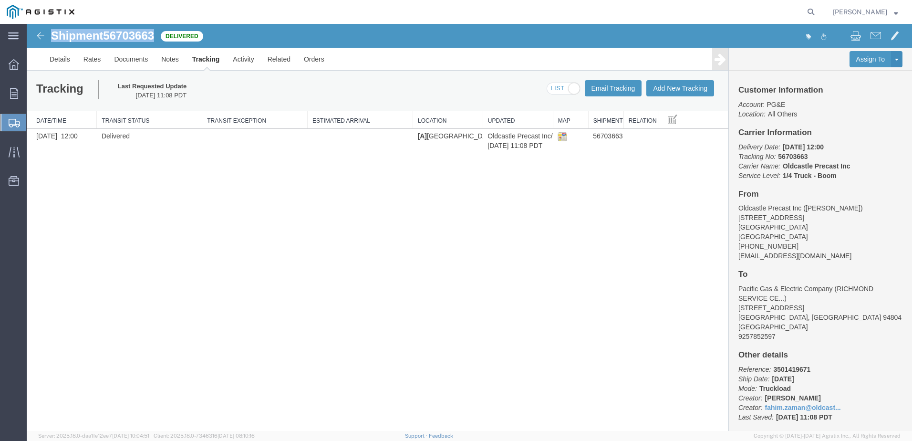
drag, startPoint x: 159, startPoint y: 34, endPoint x: 51, endPoint y: 39, distance: 107.9
click at [51, 39] on div "Shipment 56703663 1 of 1 Delivered" at bounding box center [248, 39] width 441 height 18
copy h1 "Shipment 56703663"
